Goal: Task Accomplishment & Management: Use online tool/utility

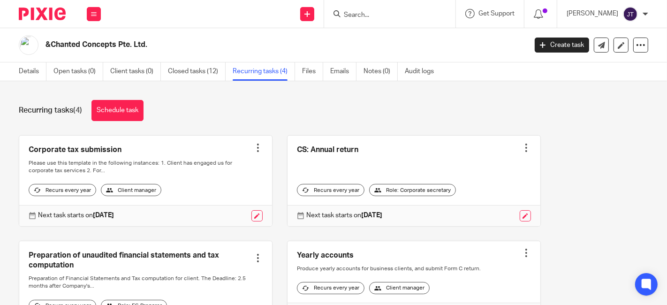
click at [51, 15] on img at bounding box center [42, 14] width 47 height 13
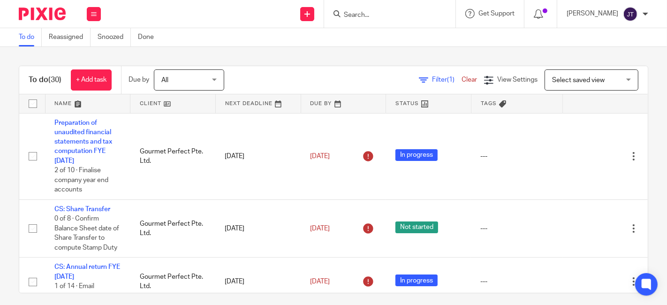
click at [150, 102] on link at bounding box center [172, 103] width 85 height 19
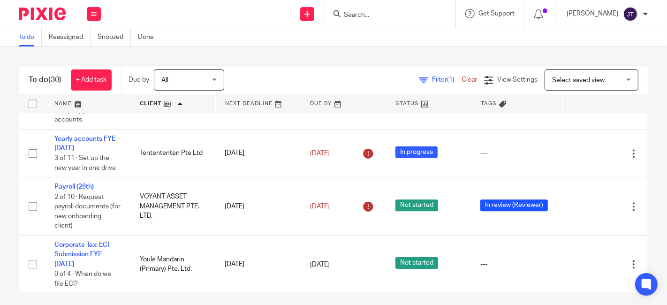
scroll to position [1868, 0]
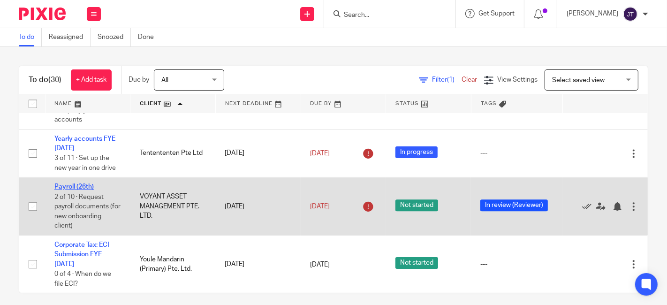
click at [85, 183] on link "Payroll (26th)" at bounding box center [73, 186] width 39 height 7
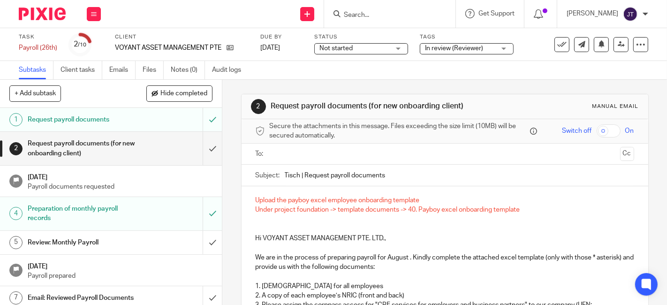
click at [503, 49] on div "In review (Reviewer)" at bounding box center [467, 48] width 94 height 11
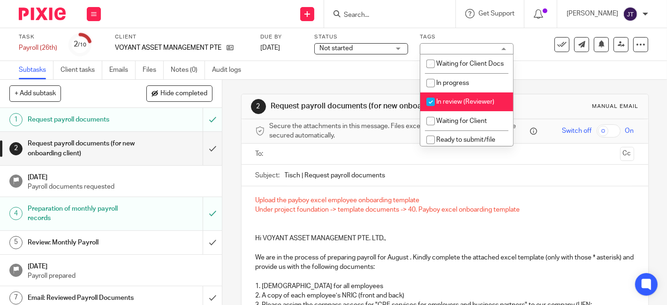
click at [436, 111] on input "checkbox" at bounding box center [431, 102] width 18 height 18
checkbox input "false"
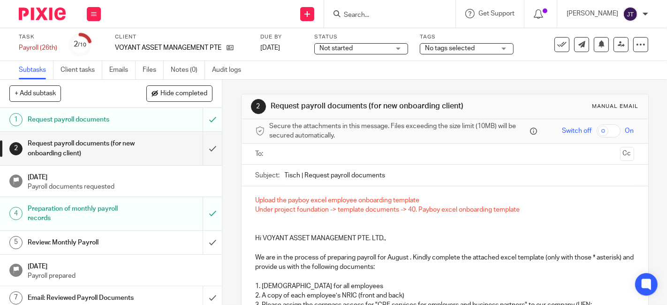
click at [542, 71] on div "Subtasks Client tasks Emails Files Notes (0) Audit logs" at bounding box center [333, 70] width 667 height 19
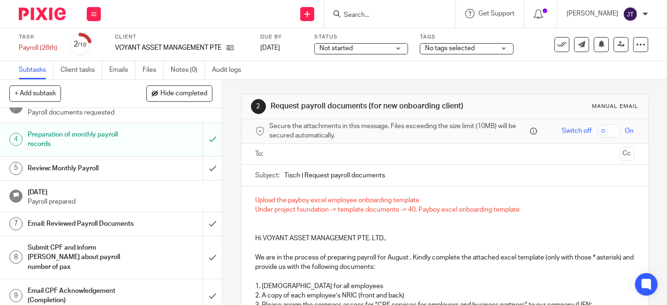
scroll to position [114, 0]
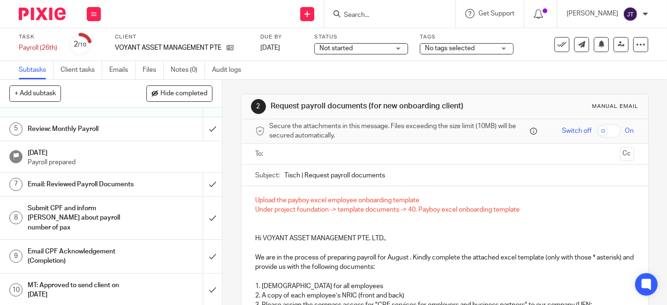
click at [62, 283] on h1 "MT: Approved to send client on 22 Aug 2025" at bounding box center [83, 290] width 111 height 24
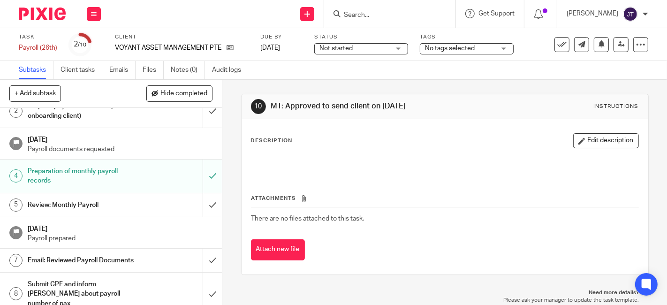
scroll to position [52, 0]
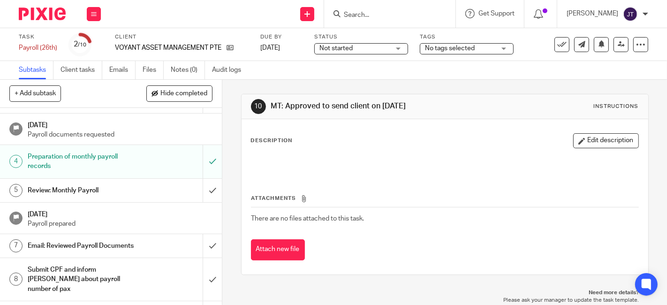
click at [83, 240] on h1 "Email: Reviewed Payroll Documents" at bounding box center [83, 246] width 111 height 14
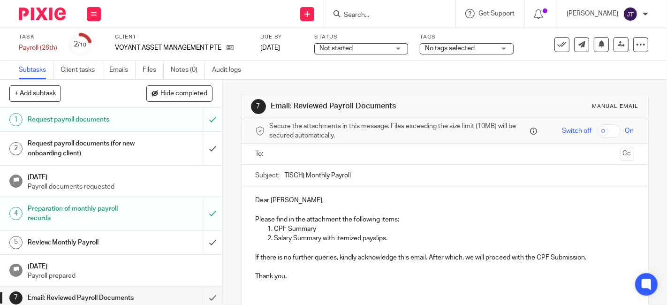
click at [300, 174] on input "TISCH| Monthly Payroll" at bounding box center [460, 175] width 350 height 21
click at [304, 175] on input "TISCH | Monthly Payroll" at bounding box center [460, 175] width 350 height 21
type input "TISCH | Voyant Asset Management Pte. Ltd. | Monthly Payroll"
click at [296, 199] on p "Dear Ashley," at bounding box center [445, 200] width 379 height 9
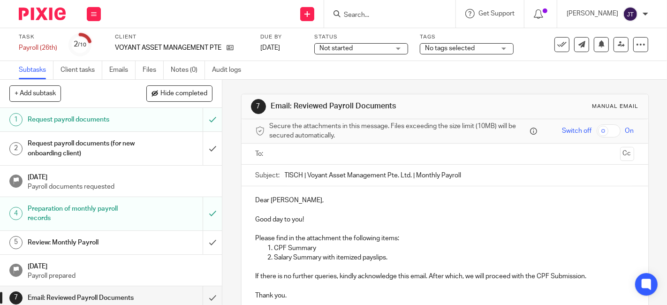
click at [344, 221] on p "Good day to you!" at bounding box center [445, 219] width 379 height 9
drag, startPoint x: 264, startPoint y: 246, endPoint x: 387, endPoint y: 258, distance: 123.5
click at [387, 258] on ol "CPF Summary Salary Summary with itemized payslips." at bounding box center [445, 253] width 379 height 19
click at [374, 257] on p "Payroll Summary for the month Jul 2025" at bounding box center [455, 257] width 360 height 9
click at [392, 241] on p "Please find in the attachment the following items:" at bounding box center [445, 238] width 379 height 9
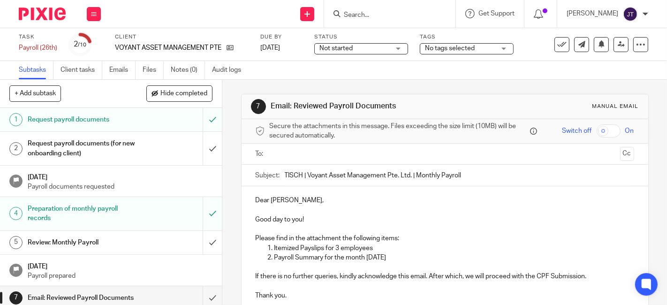
scroll to position [52, 0]
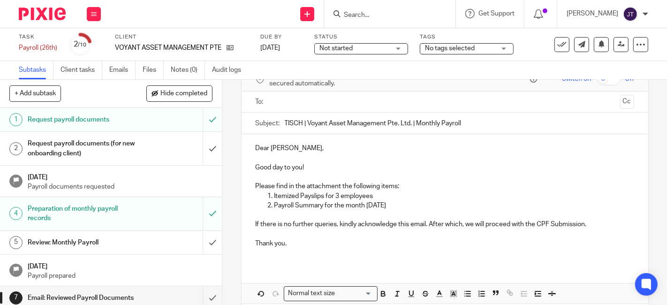
click at [296, 239] on p "Thank you." at bounding box center [445, 243] width 379 height 9
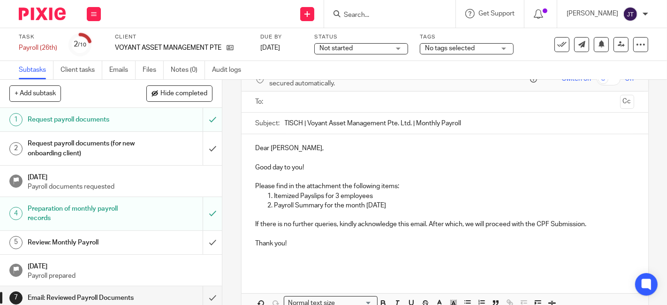
scroll to position [103, 0]
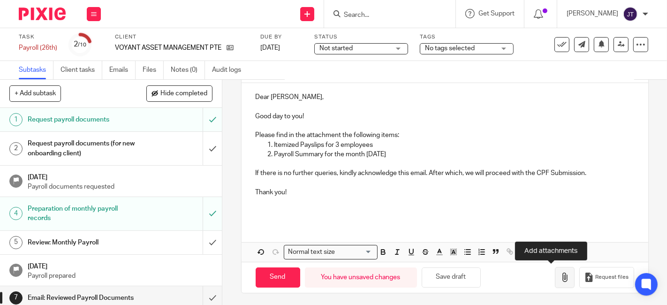
click at [560, 278] on icon "button" at bounding box center [564, 277] width 9 height 9
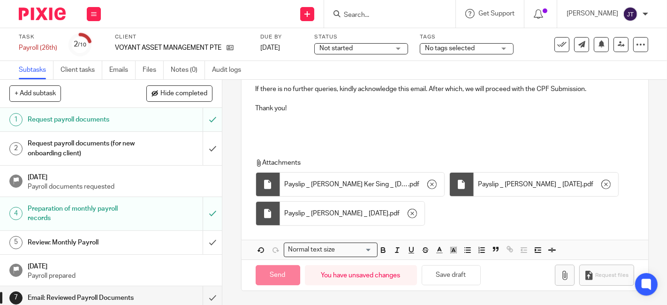
scroll to position [185, 0]
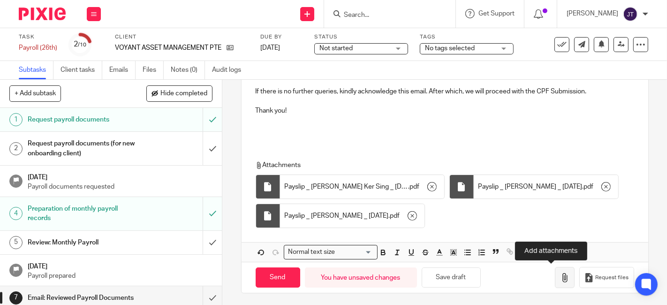
click at [560, 276] on icon "button" at bounding box center [564, 277] width 9 height 9
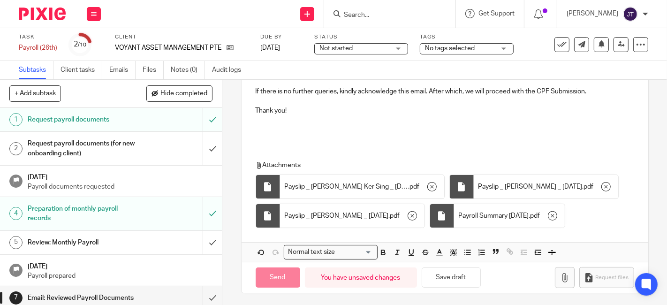
click at [480, 153] on div "Attachments Payslip _ Ashley Koh Ker Sing _ Aug 2025 . pdf Payslip _ Lee Piau _…" at bounding box center [445, 192] width 407 height 82
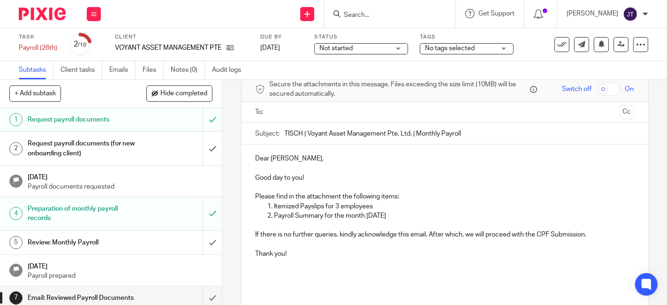
scroll to position [28, 0]
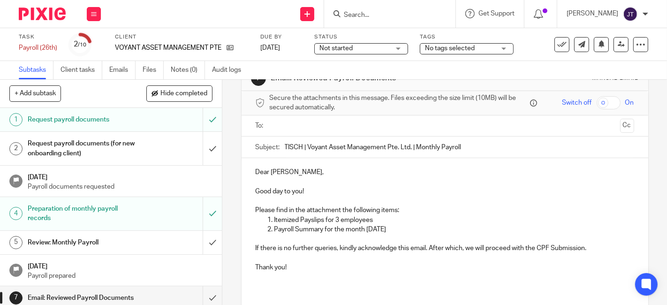
click at [413, 214] on p "Please find in the attachment the following items:" at bounding box center [445, 210] width 379 height 9
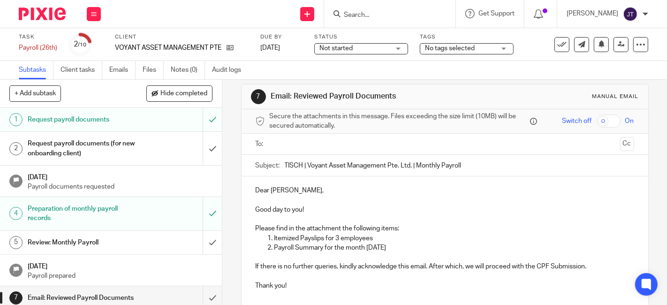
scroll to position [0, 0]
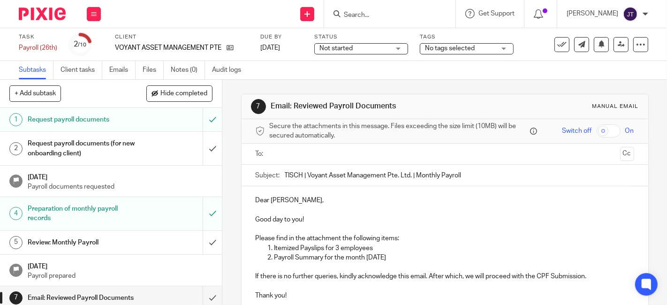
click at [305, 155] on input "text" at bounding box center [445, 154] width 344 height 11
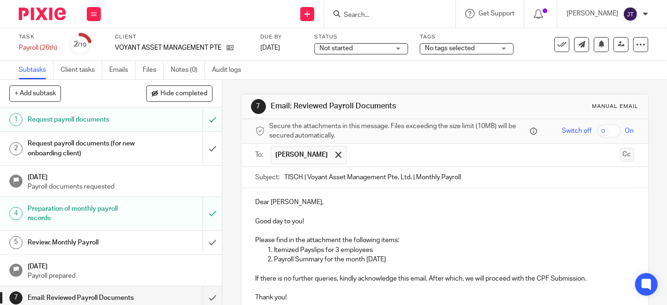
click at [620, 156] on button "Cc" at bounding box center [627, 155] width 14 height 14
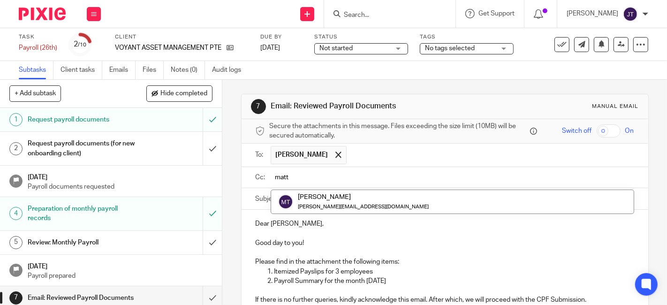
type input "matt"
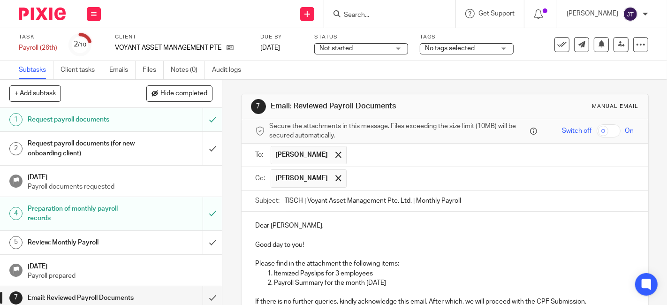
click at [375, 236] on p at bounding box center [445, 235] width 379 height 9
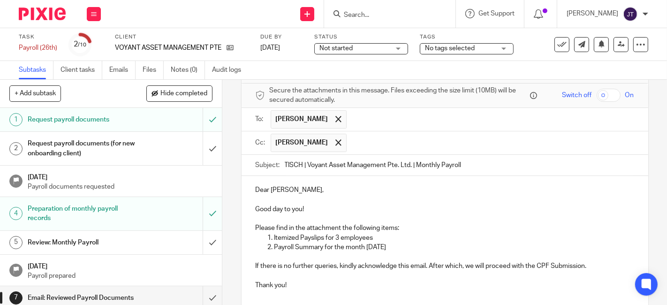
scroll to position [52, 0]
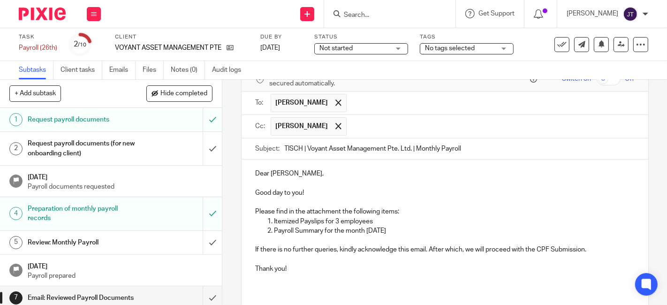
click at [329, 192] on p "Good day to you!" at bounding box center [445, 192] width 379 height 9
click at [328, 211] on p "Please find in the attachment the following items:" at bounding box center [445, 211] width 379 height 9
click at [397, 229] on p "Payroll Summary for the month Aug 2025" at bounding box center [455, 230] width 360 height 9
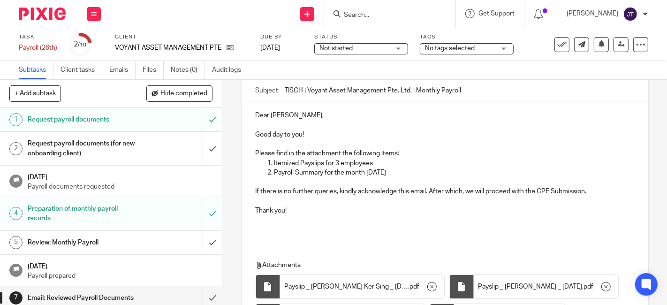
scroll to position [156, 0]
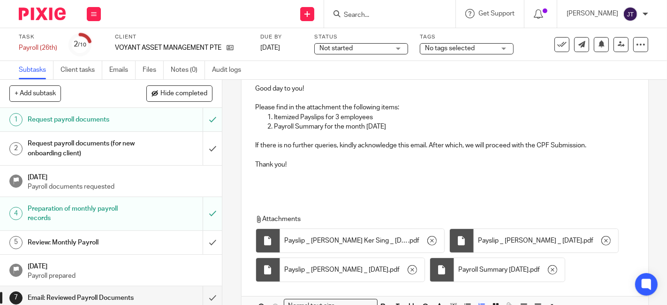
click at [337, 151] on p at bounding box center [445, 155] width 379 height 9
click at [340, 167] on p "Thank you!" at bounding box center [445, 164] width 379 height 9
click at [342, 183] on p at bounding box center [445, 183] width 379 height 9
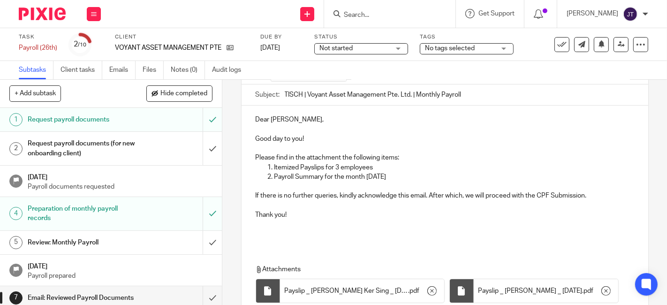
scroll to position [210, 0]
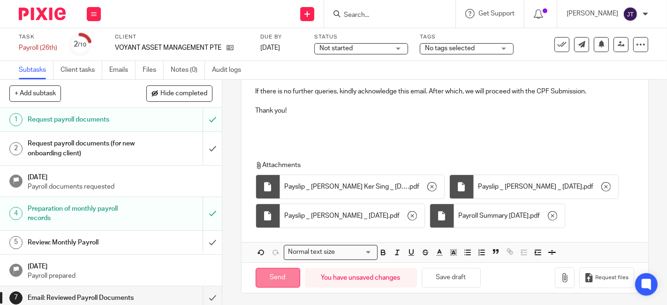
click at [277, 275] on input "Send" at bounding box center [278, 278] width 45 height 20
type input "Sent"
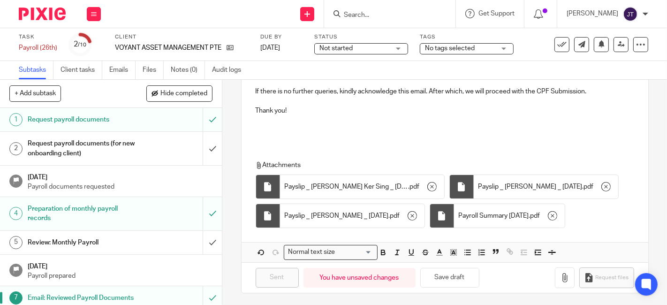
scroll to position [114, 0]
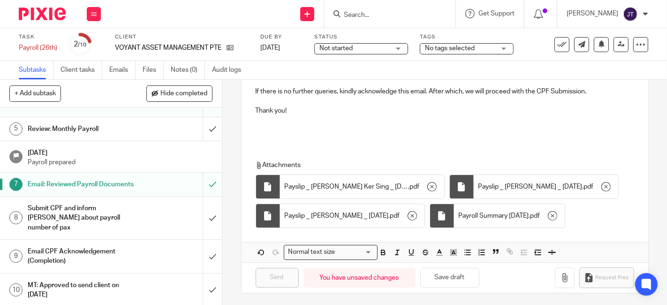
click at [107, 218] on h1 "Submit CPF and inform Jessie about payroll number of pax" at bounding box center [83, 217] width 111 height 33
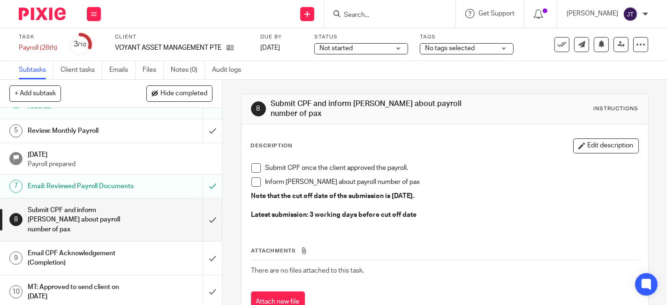
scroll to position [114, 0]
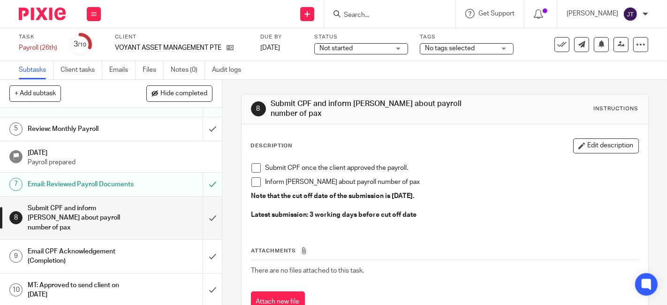
click at [57, 15] on img at bounding box center [42, 14] width 47 height 13
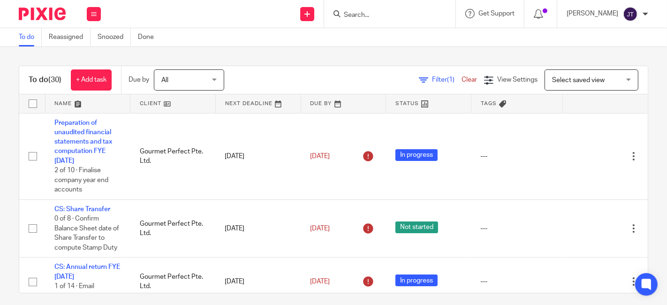
click at [379, 11] on input "Search" at bounding box center [385, 15] width 84 height 8
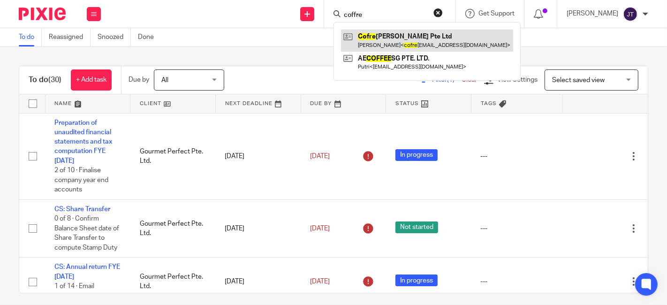
type input "coffre"
click at [395, 39] on link at bounding box center [427, 41] width 172 height 22
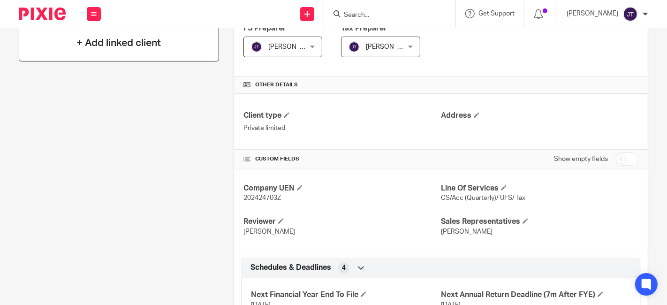
scroll to position [135, 0]
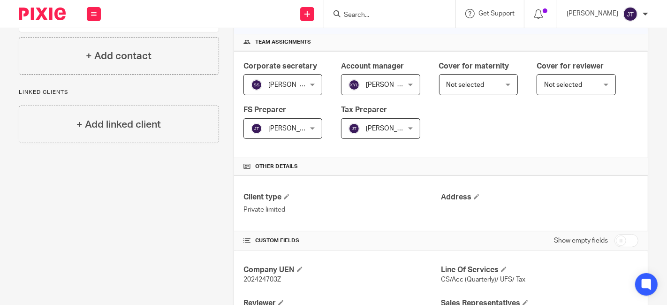
click at [35, 15] on img at bounding box center [42, 14] width 47 height 13
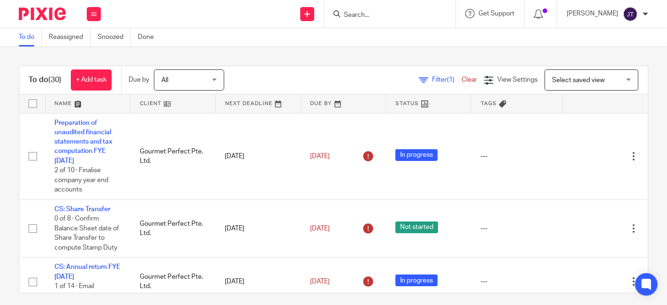
click at [147, 105] on link at bounding box center [172, 103] width 85 height 19
